Goal: Entertainment & Leisure: Consume media (video, audio)

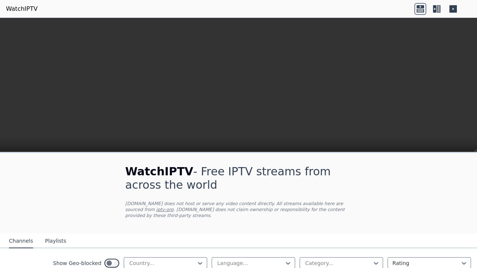
scroll to position [118, 0]
